Goal: Information Seeking & Learning: Learn about a topic

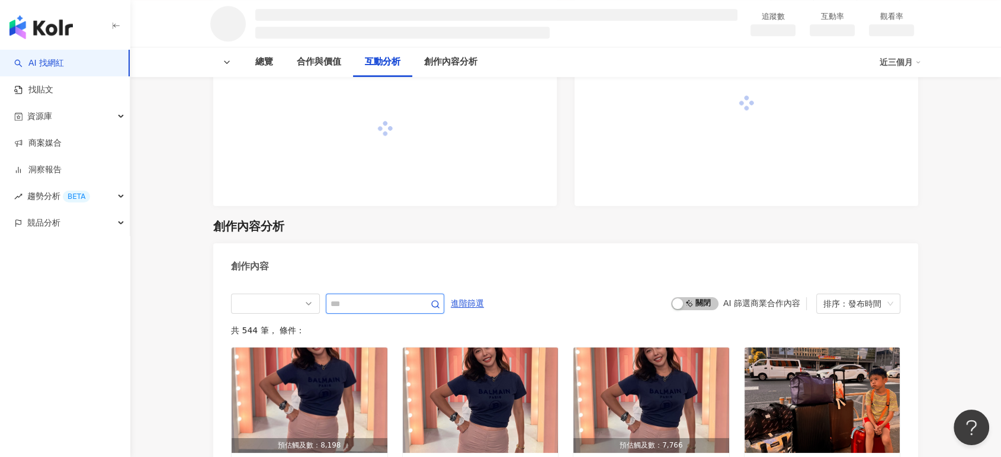
click at [346, 302] on input "text" at bounding box center [372, 304] width 83 height 14
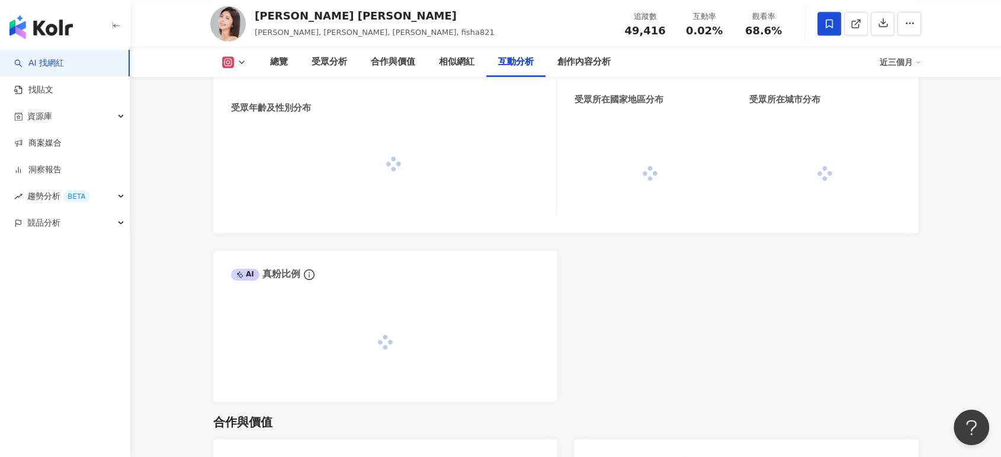
scroll to position [3210, 0]
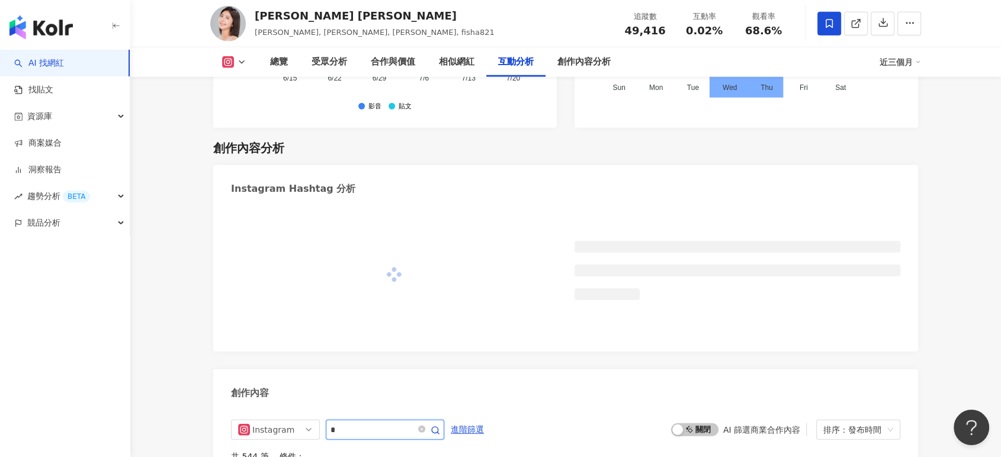
type input "*"
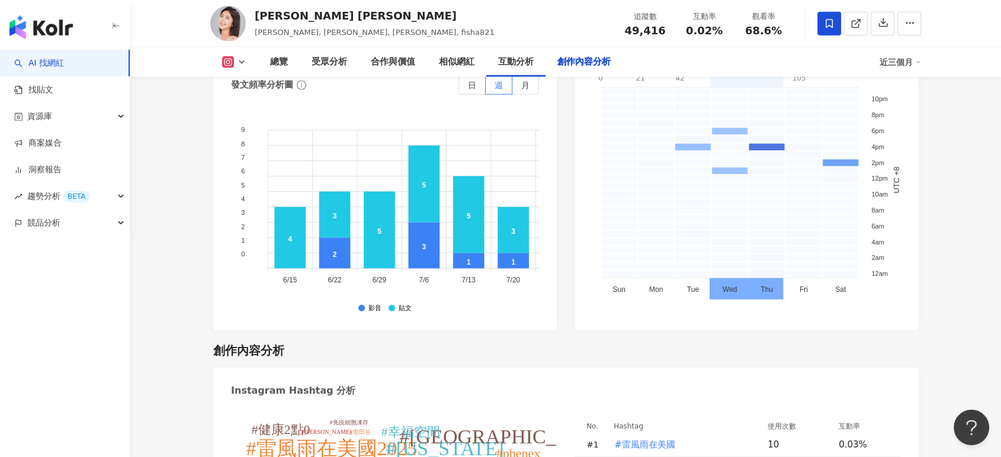
scroll to position [3491, 0]
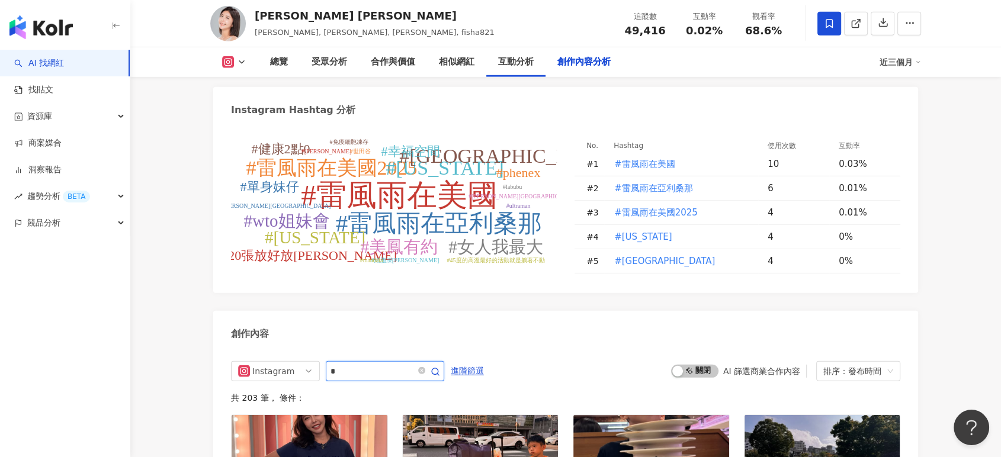
click at [353, 364] on input "*" at bounding box center [372, 371] width 83 height 14
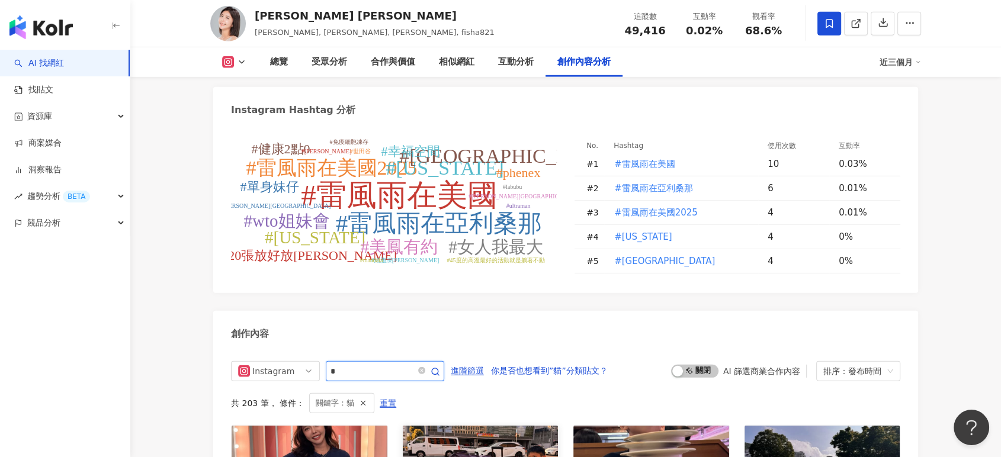
scroll to position [3692, 0]
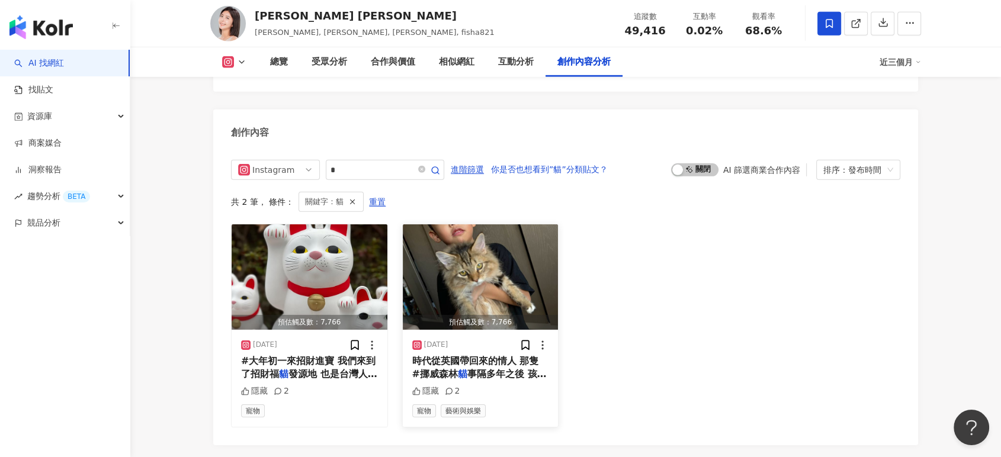
click at [524, 225] on img "button" at bounding box center [481, 277] width 156 height 105
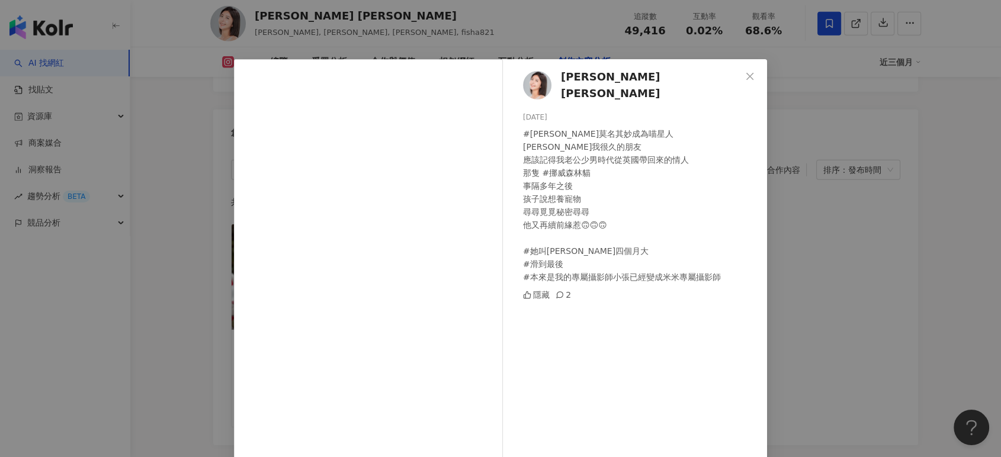
click at [801, 287] on div "芳瑜 FiSha Lee 2024/10/8 #汪星人莫名其妙成為喵星人 Fallow我很久的朋友 應該記得我老公少男時代從英國帶回來的情人 那隻 #挪威森林…" at bounding box center [500, 228] width 1001 height 457
